Goal: Find specific page/section: Find specific page/section

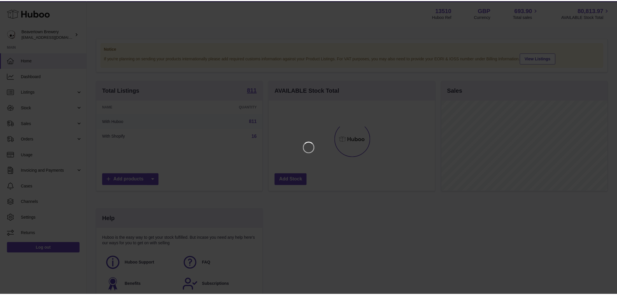
scroll to position [91, 167]
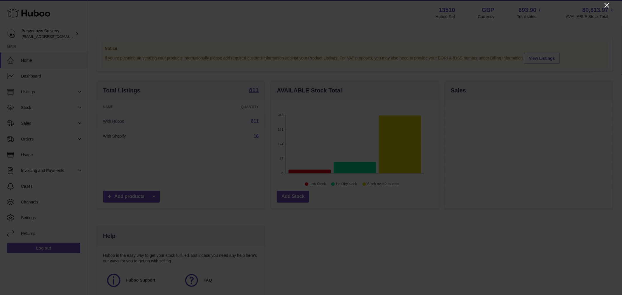
click at [608, 2] on icon "Close" at bounding box center [606, 5] width 7 height 7
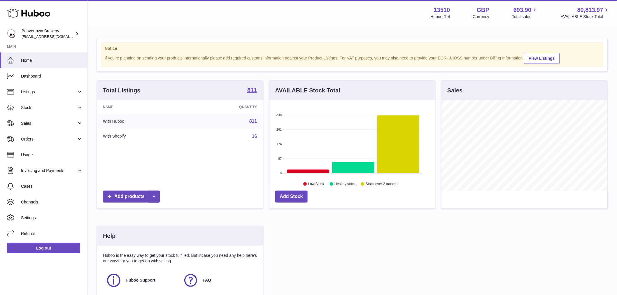
scroll to position [291486, 291412]
drag, startPoint x: 42, startPoint y: 95, endPoint x: 57, endPoint y: 116, distance: 25.8
click at [42, 95] on link "Listings" at bounding box center [43, 92] width 87 height 16
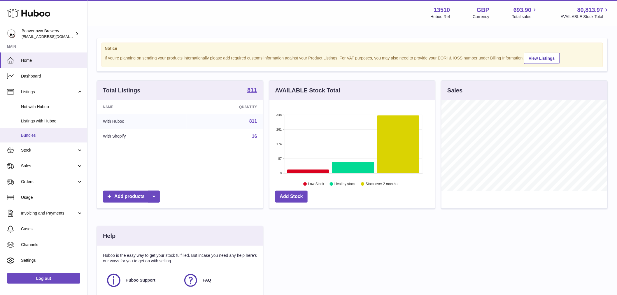
click at [47, 133] on span "Bundles" at bounding box center [52, 136] width 62 height 6
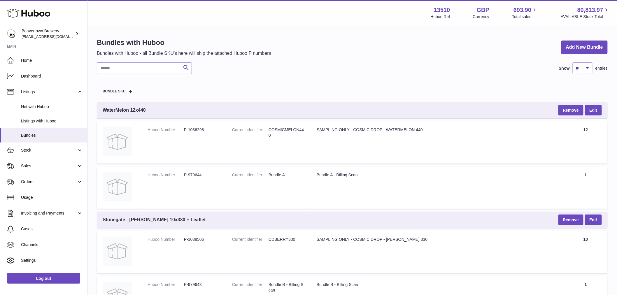
click at [127, 64] on input "text" at bounding box center [144, 68] width 95 height 12
paste input "********"
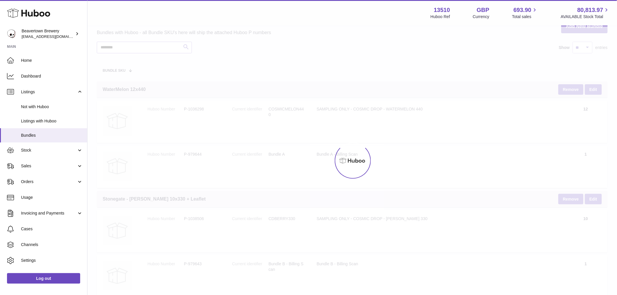
scroll to position [32, 0]
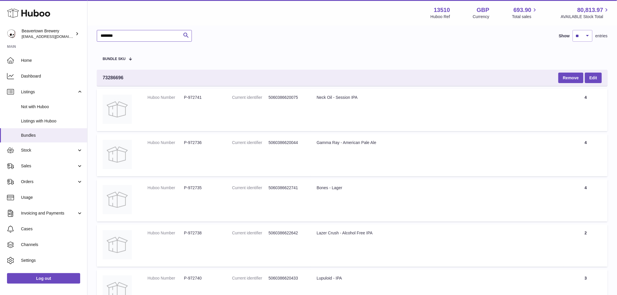
type input "********"
click at [199, 103] on dl "Huboo Number P-972741" at bounding box center [184, 99] width 73 height 8
copy dd "972741"
click at [343, 99] on div "Neck Oil - Session IPA" at bounding box center [437, 98] width 241 height 6
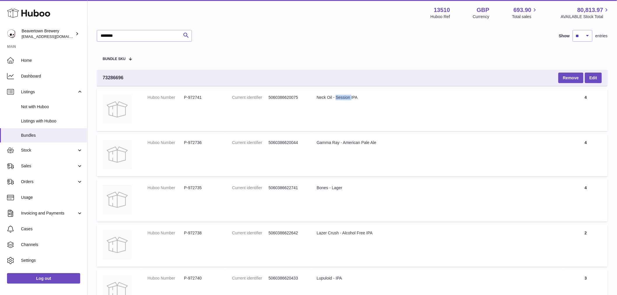
click at [343, 99] on div "Neck Oil - Session IPA" at bounding box center [437, 98] width 241 height 6
copy tr "Neck Oil - Session IPA"
click at [188, 143] on dd "P-972736" at bounding box center [202, 143] width 36 height 6
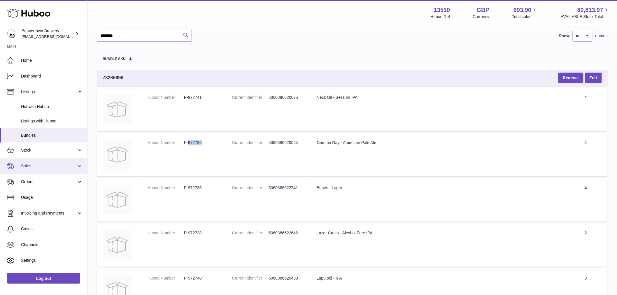
copy dd "972736"
click at [340, 141] on div "Gamma Ray - American Pale Ale" at bounding box center [437, 143] width 241 height 6
copy tr "Gamma Ray - American Pale Ale"
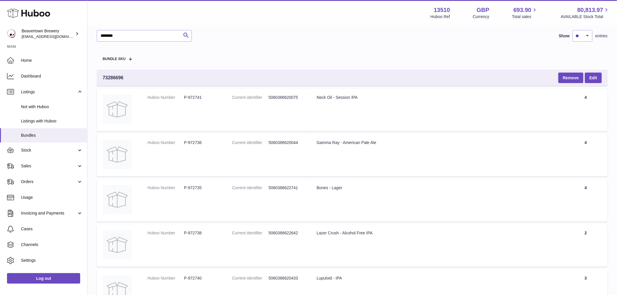
click at [196, 189] on dd "P-972735" at bounding box center [202, 188] width 36 height 6
copy tr "P-972735"
drag, startPoint x: 267, startPoint y: 216, endPoint x: 225, endPoint y: 205, distance: 43.4
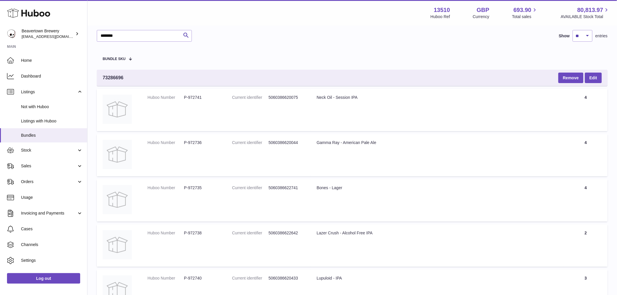
click at [266, 216] on td "Current identifier 5060386622741" at bounding box center [268, 200] width 85 height 42
click at [189, 192] on dl "Huboo Number P-972735" at bounding box center [184, 189] width 73 height 8
copy dd "972735"
click at [331, 191] on td "Title Bones - Lager" at bounding box center [437, 200] width 253 height 42
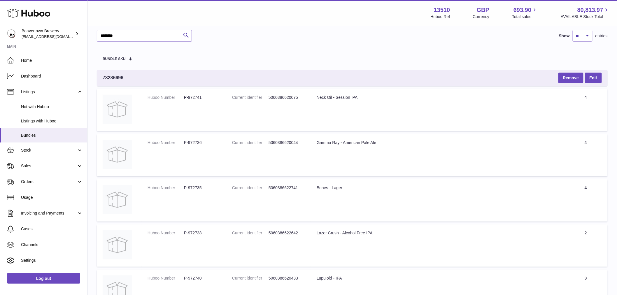
click at [331, 191] on td "Title Bones - Lager" at bounding box center [437, 200] width 253 height 42
copy tr "Bones - Lager"
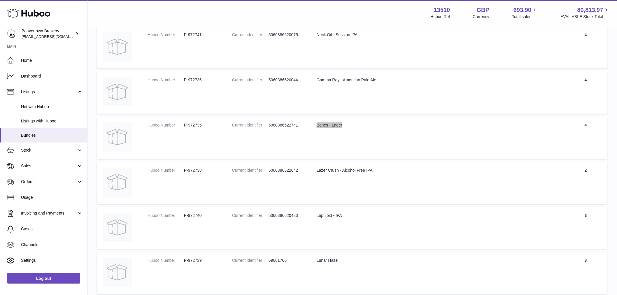
scroll to position [97, 0]
click at [196, 166] on dd "P-972738" at bounding box center [202, 169] width 36 height 6
copy dd "972738"
click at [330, 166] on div "Lazer Crush - Alcohol Free IPA" at bounding box center [437, 169] width 241 height 6
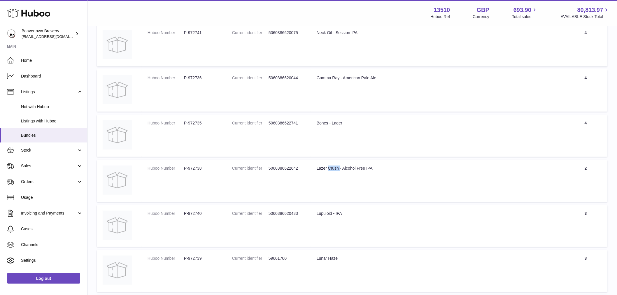
click at [330, 166] on div "Lazer Crush - Alcohol Free IPA" at bounding box center [437, 169] width 241 height 6
copy tr "Lazer Crush - Alcohol Free IPA"
click at [187, 212] on dd "P-972740" at bounding box center [202, 214] width 36 height 6
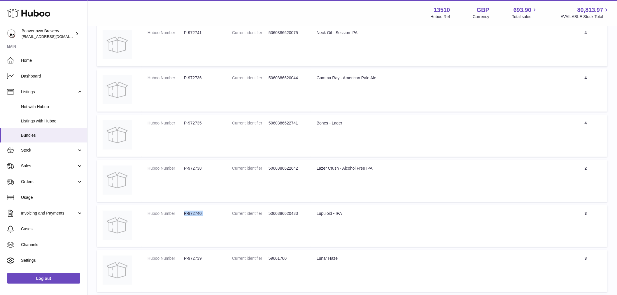
click at [187, 212] on dd "P-972740" at bounding box center [202, 214] width 36 height 6
copy tr "P-972740"
click at [206, 215] on dd "P-972740" at bounding box center [202, 214] width 36 height 6
click at [191, 217] on dl "Huboo Number P-972740" at bounding box center [184, 215] width 73 height 8
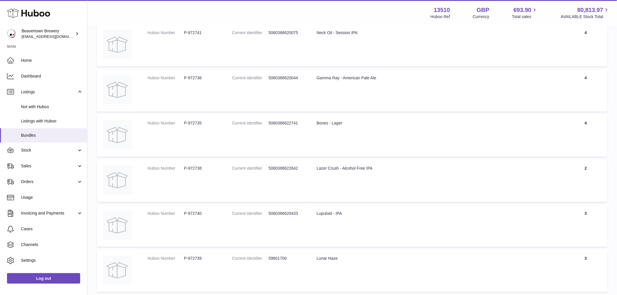
click at [322, 213] on div "Lupuloid - IPA" at bounding box center [437, 214] width 241 height 6
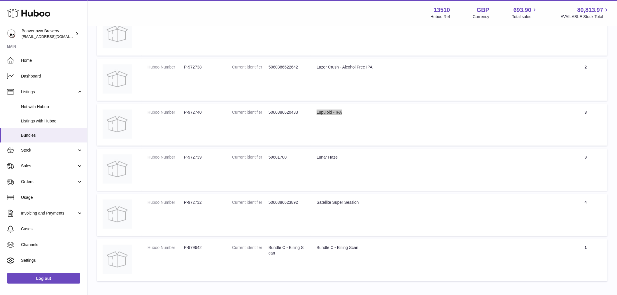
scroll to position [227, 0]
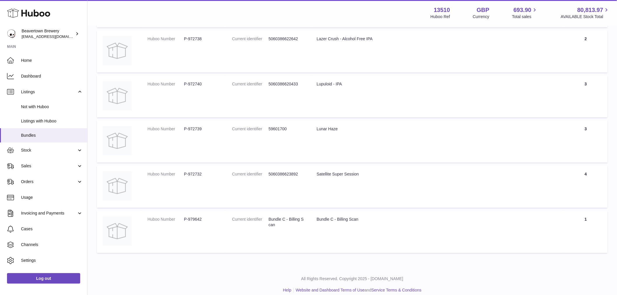
click at [188, 127] on td "Huboo Number P-972739" at bounding box center [184, 141] width 85 height 42
click at [280, 129] on dd "59601700" at bounding box center [287, 129] width 36 height 6
click at [325, 130] on div "Lunar Haze" at bounding box center [437, 129] width 241 height 6
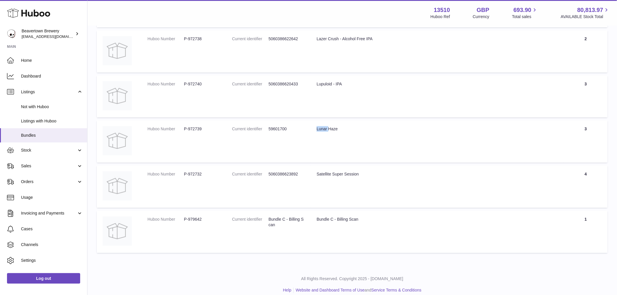
click at [325, 130] on div "Lunar Haze" at bounding box center [437, 129] width 241 height 6
click at [190, 173] on dd "P-972732" at bounding box center [202, 174] width 36 height 6
click at [191, 174] on dd "P-972732" at bounding box center [202, 174] width 36 height 6
click at [194, 174] on dd "P-972732" at bounding box center [202, 174] width 36 height 6
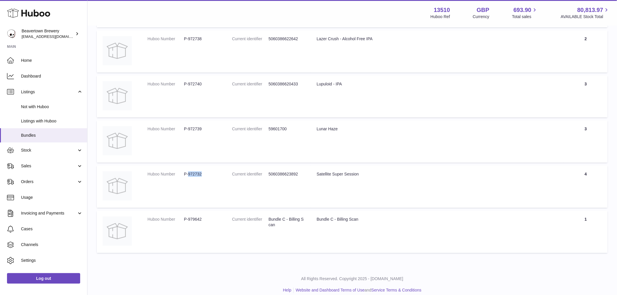
click at [194, 174] on dd "P-972732" at bounding box center [202, 174] width 36 height 6
click at [339, 180] on td "Title Satellite Super Session" at bounding box center [437, 187] width 253 height 42
